Goal: Information Seeking & Learning: Learn about a topic

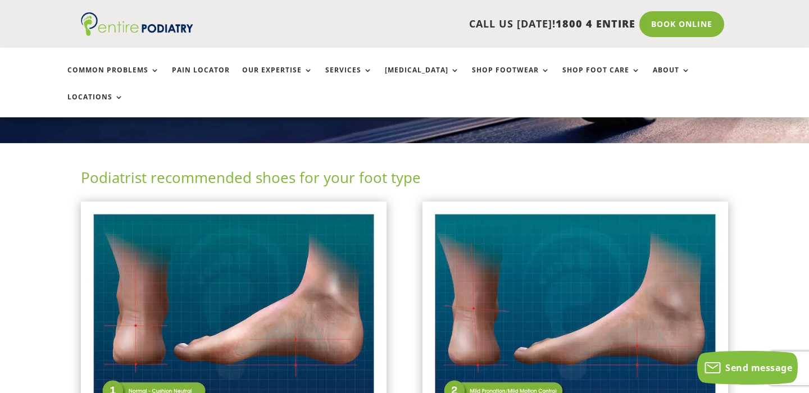
scroll to position [180, 0]
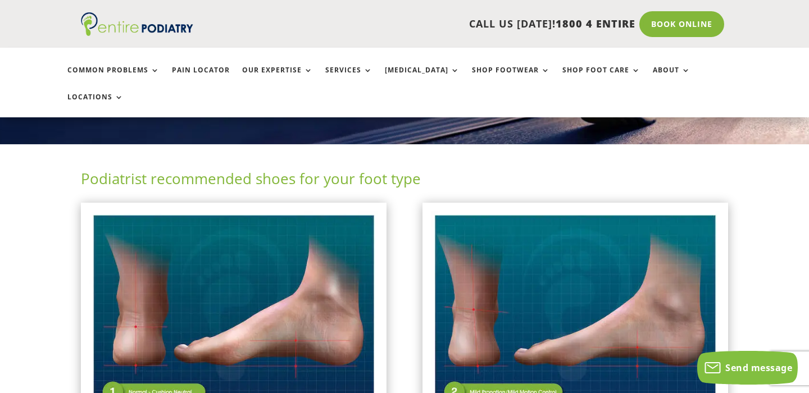
click at [194, 255] on img at bounding box center [233, 313] width 289 height 204
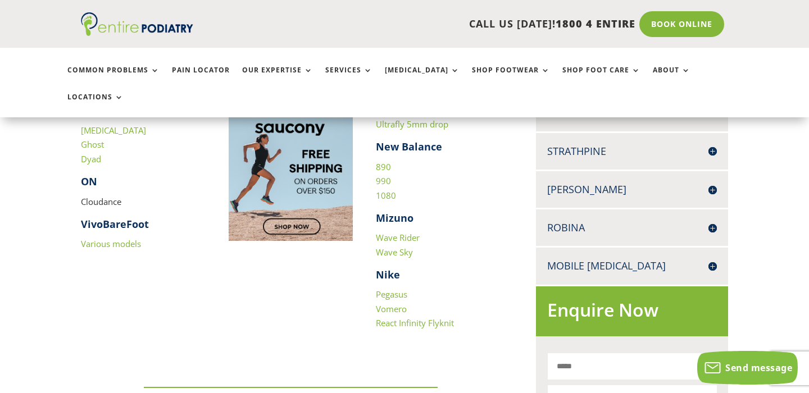
scroll to position [505, 0]
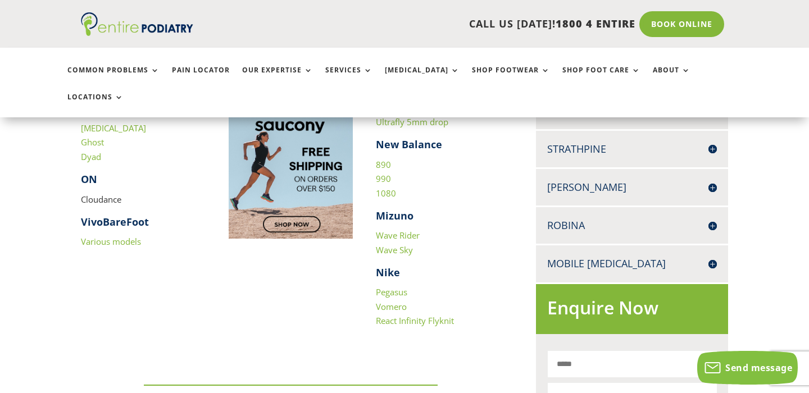
click at [389, 287] on link "Pegasus" at bounding box center [391, 292] width 31 height 11
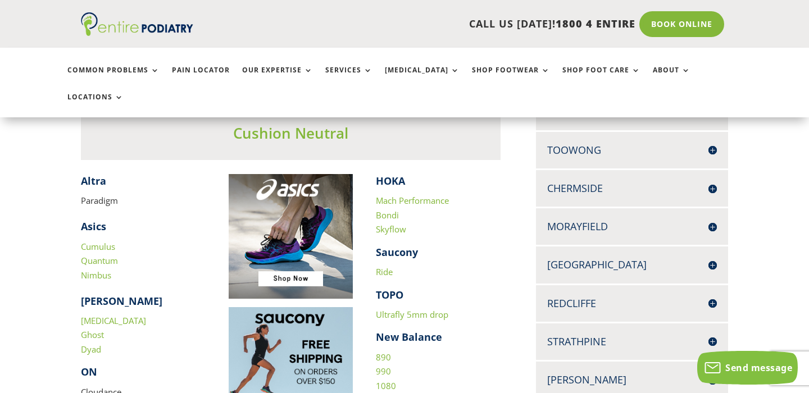
scroll to position [315, 0]
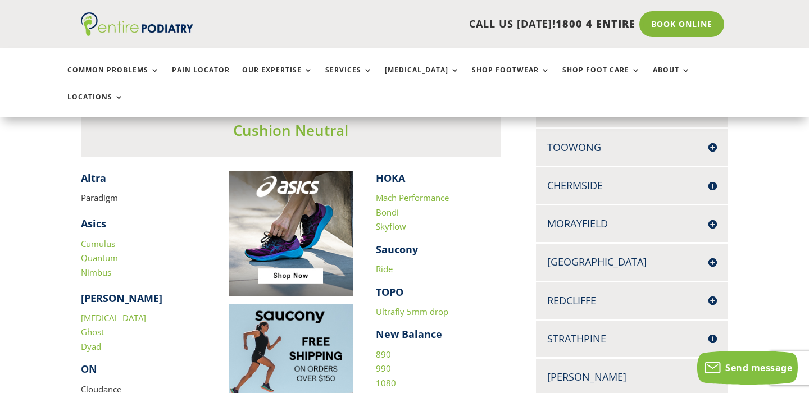
click at [84, 238] on link "Cumulus" at bounding box center [98, 243] width 34 height 11
click at [443, 192] on link "Mach Performance" at bounding box center [412, 197] width 73 height 11
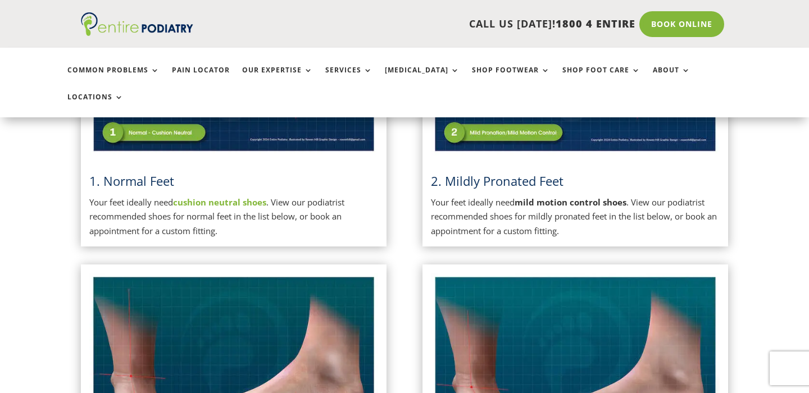
scroll to position [445, 0]
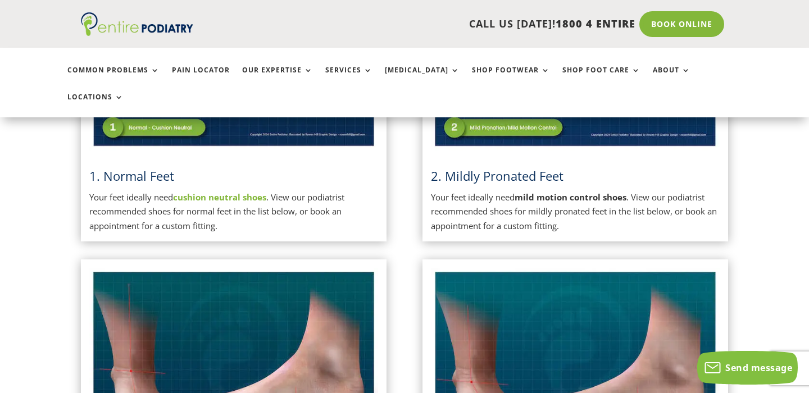
click at [137, 107] on img at bounding box center [233, 49] width 289 height 204
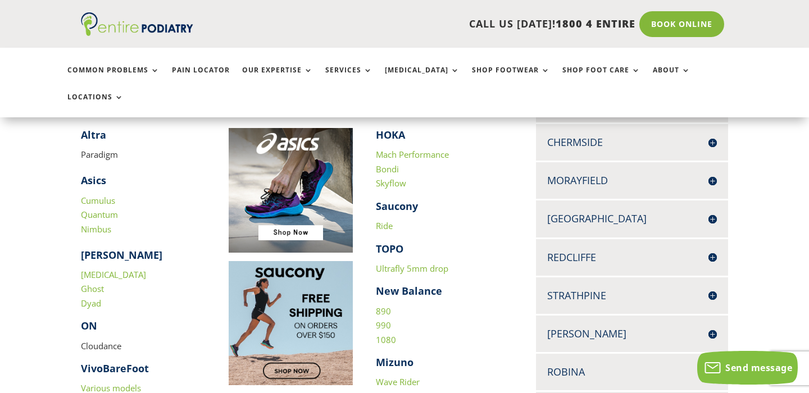
scroll to position [350, 0]
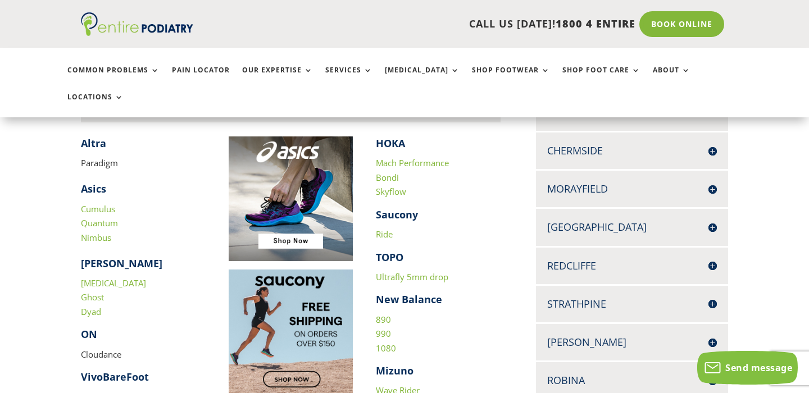
click at [90, 203] on link "Cumulus" at bounding box center [98, 208] width 34 height 11
click at [91, 217] on link "Quantum" at bounding box center [99, 222] width 37 height 11
click at [92, 232] on link "Nimbus" at bounding box center [96, 237] width 30 height 11
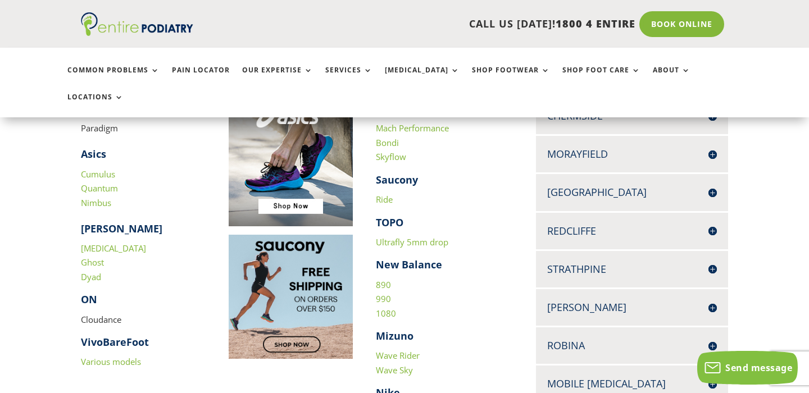
scroll to position [404, 0]
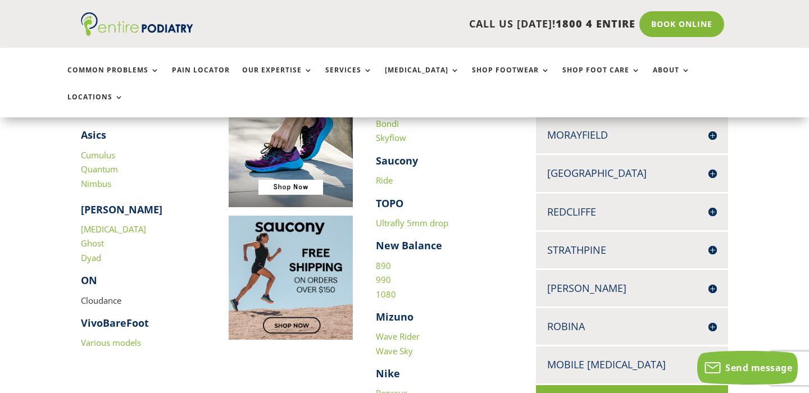
click at [108, 294] on p "Cloudance" at bounding box center [143, 305] width 125 height 23
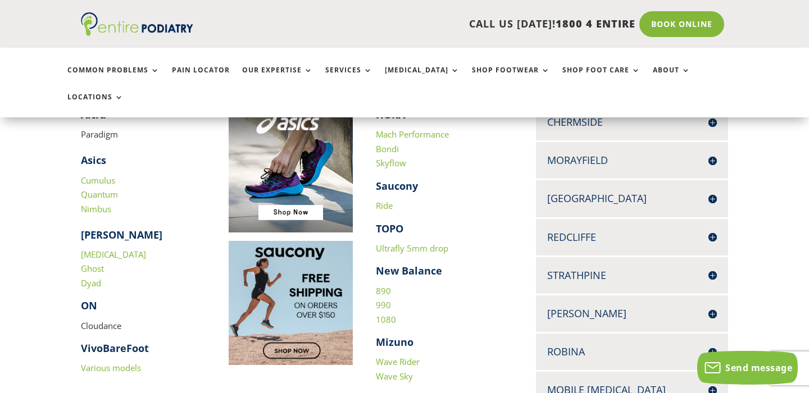
scroll to position [376, 0]
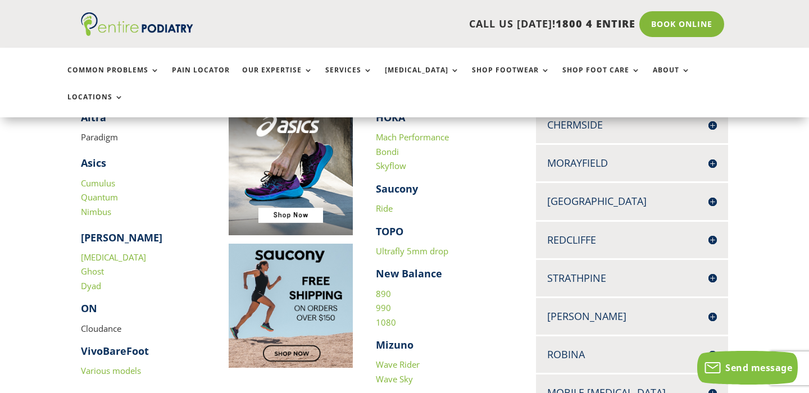
click at [386, 288] on link "890" at bounding box center [383, 293] width 15 height 11
